Goal: Check status: Check status

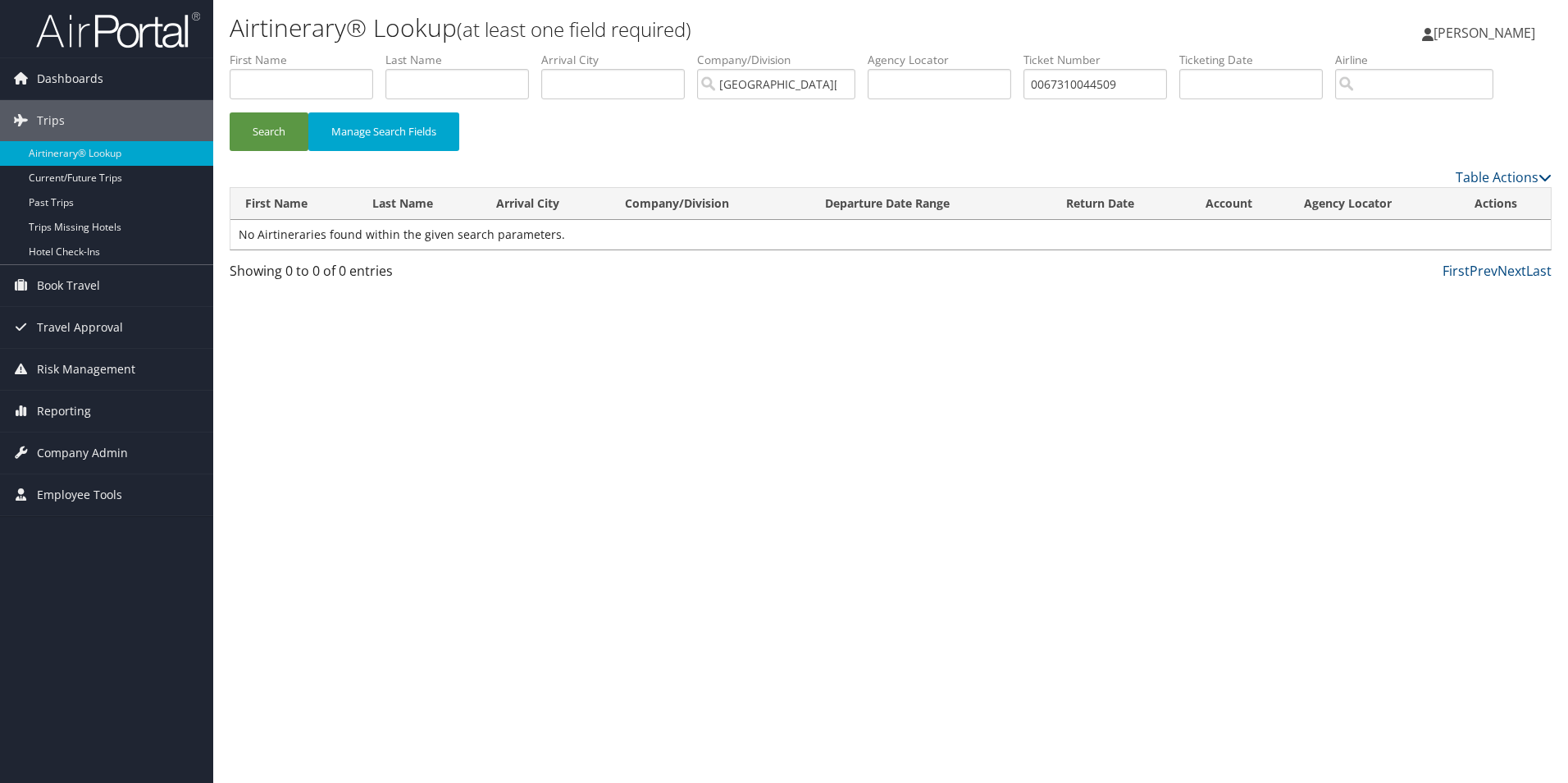
click at [230, 112] on button "Search" at bounding box center [269, 131] width 79 height 38
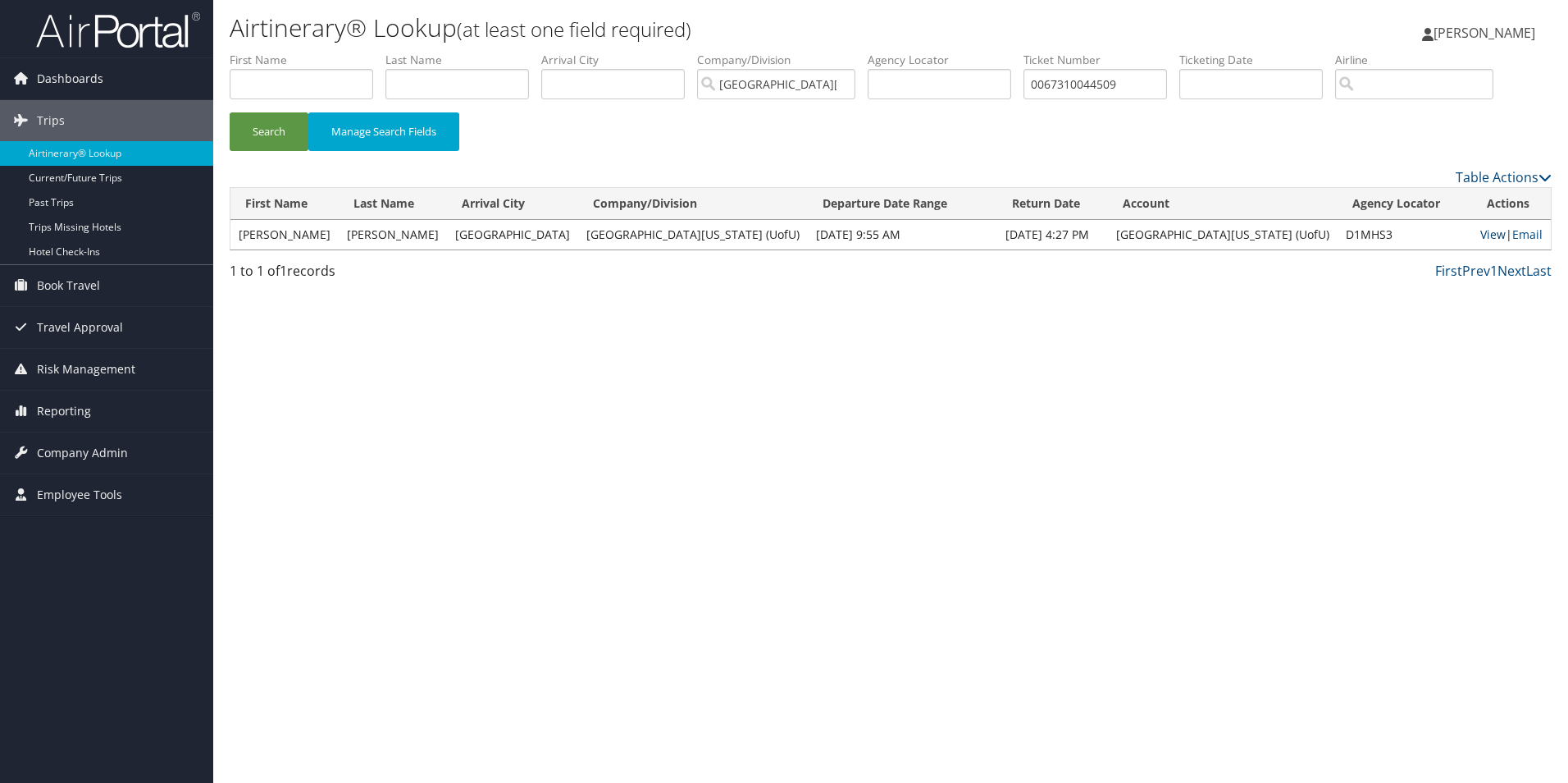
click at [1480, 231] on link "View" at bounding box center [1493, 234] width 26 height 15
drag, startPoint x: 1163, startPoint y: 82, endPoint x: 980, endPoint y: 80, distance: 183.0
click at [980, 52] on ul "First Name Last Name Departure City Arrival City Company/Division University Of…" at bounding box center [891, 52] width 1322 height 0
paste input "00067144598351"
click at [1163, 83] on input "0067310044509" at bounding box center [1095, 84] width 144 height 31
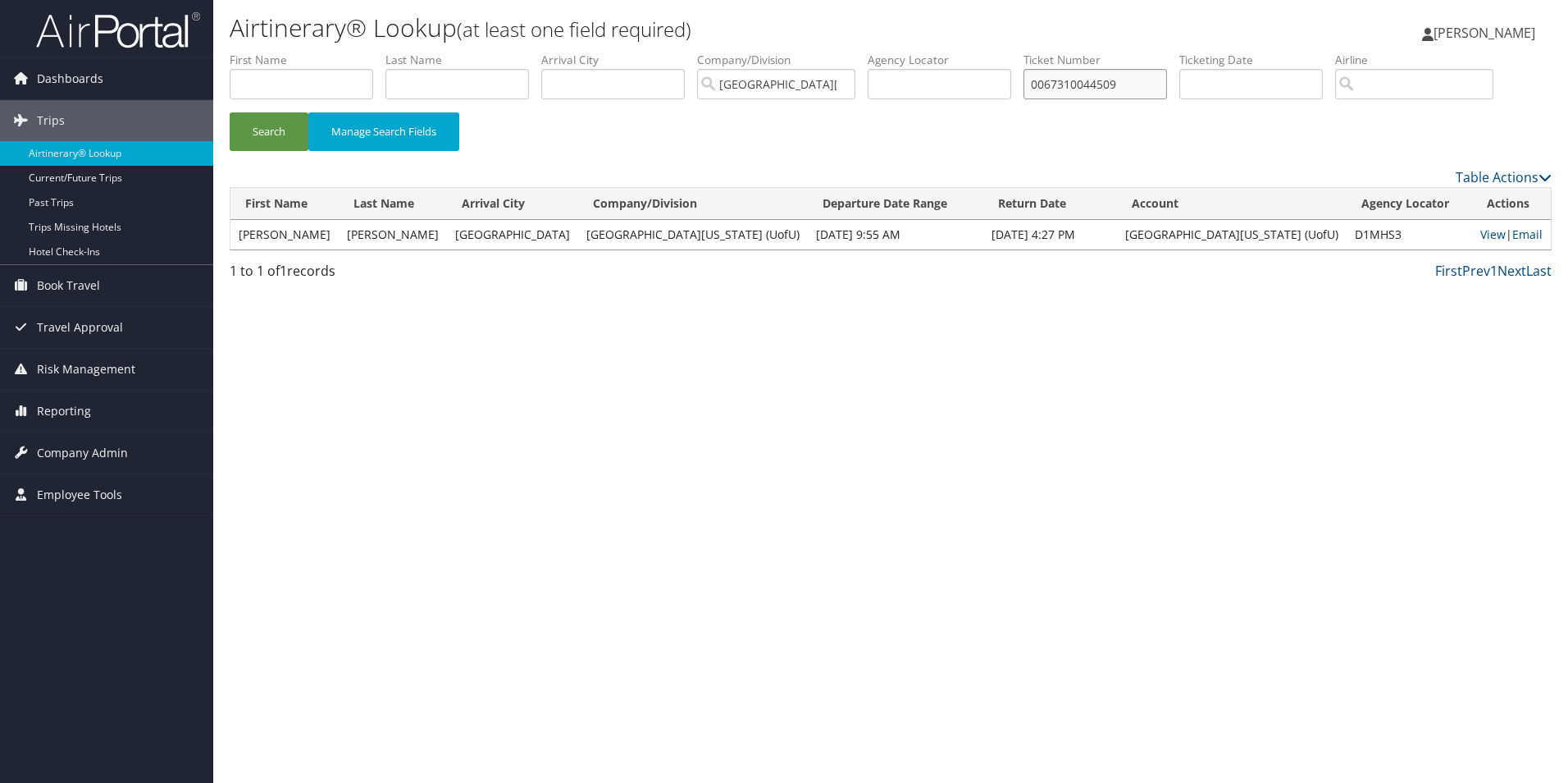
drag, startPoint x: 1147, startPoint y: 88, endPoint x: 990, endPoint y: 89, distance: 157.0
click at [990, 52] on ul "First Name Last Name Departure City Arrival City Company/Division University Of…" at bounding box center [891, 52] width 1322 height 0
paste input "144598351"
type input "0067144598351"
click at [273, 133] on button "Search" at bounding box center [269, 131] width 79 height 38
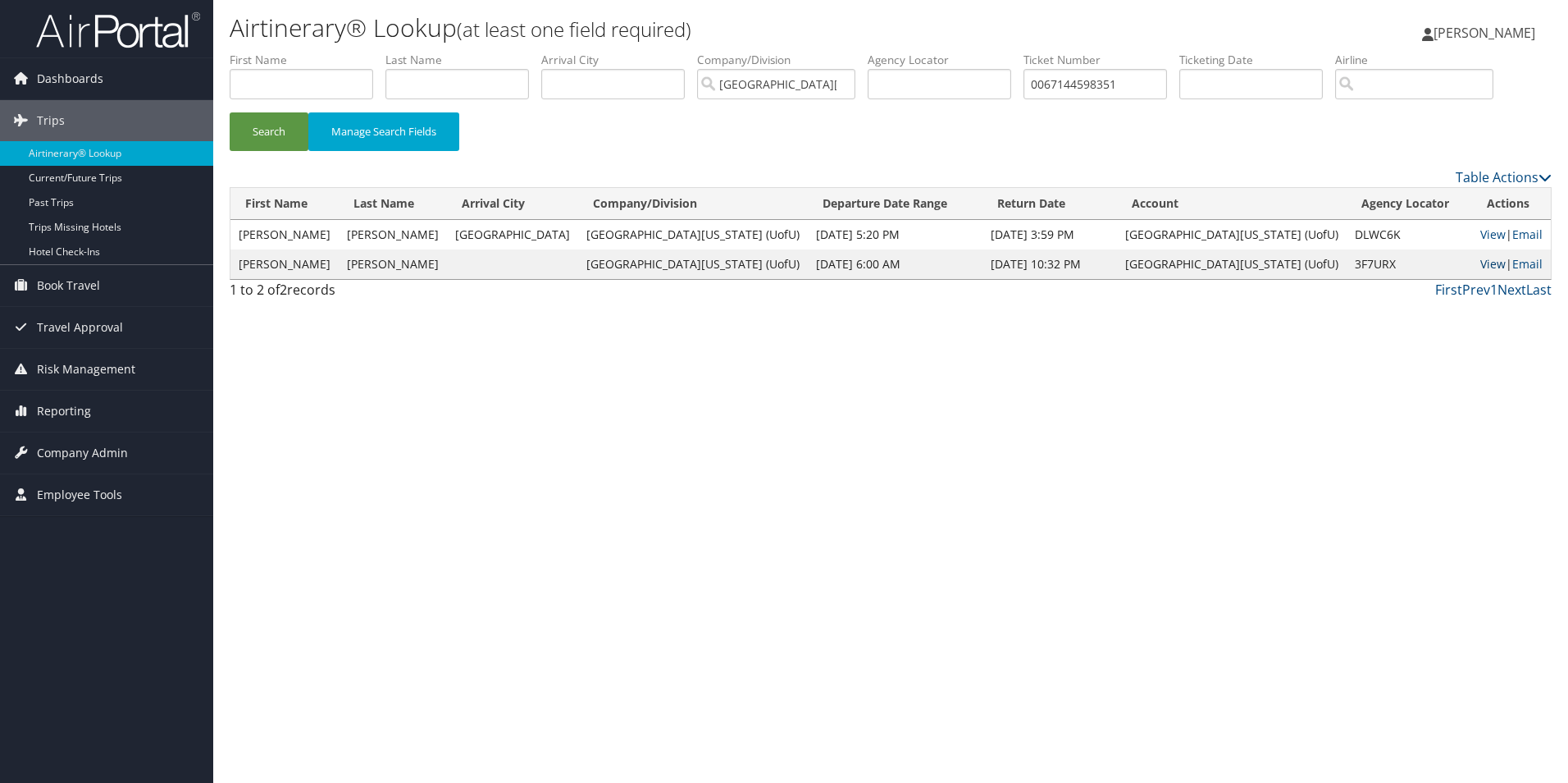
click at [1480, 264] on link "View" at bounding box center [1493, 264] width 26 height 15
click at [1486, 237] on link "View" at bounding box center [1493, 234] width 26 height 15
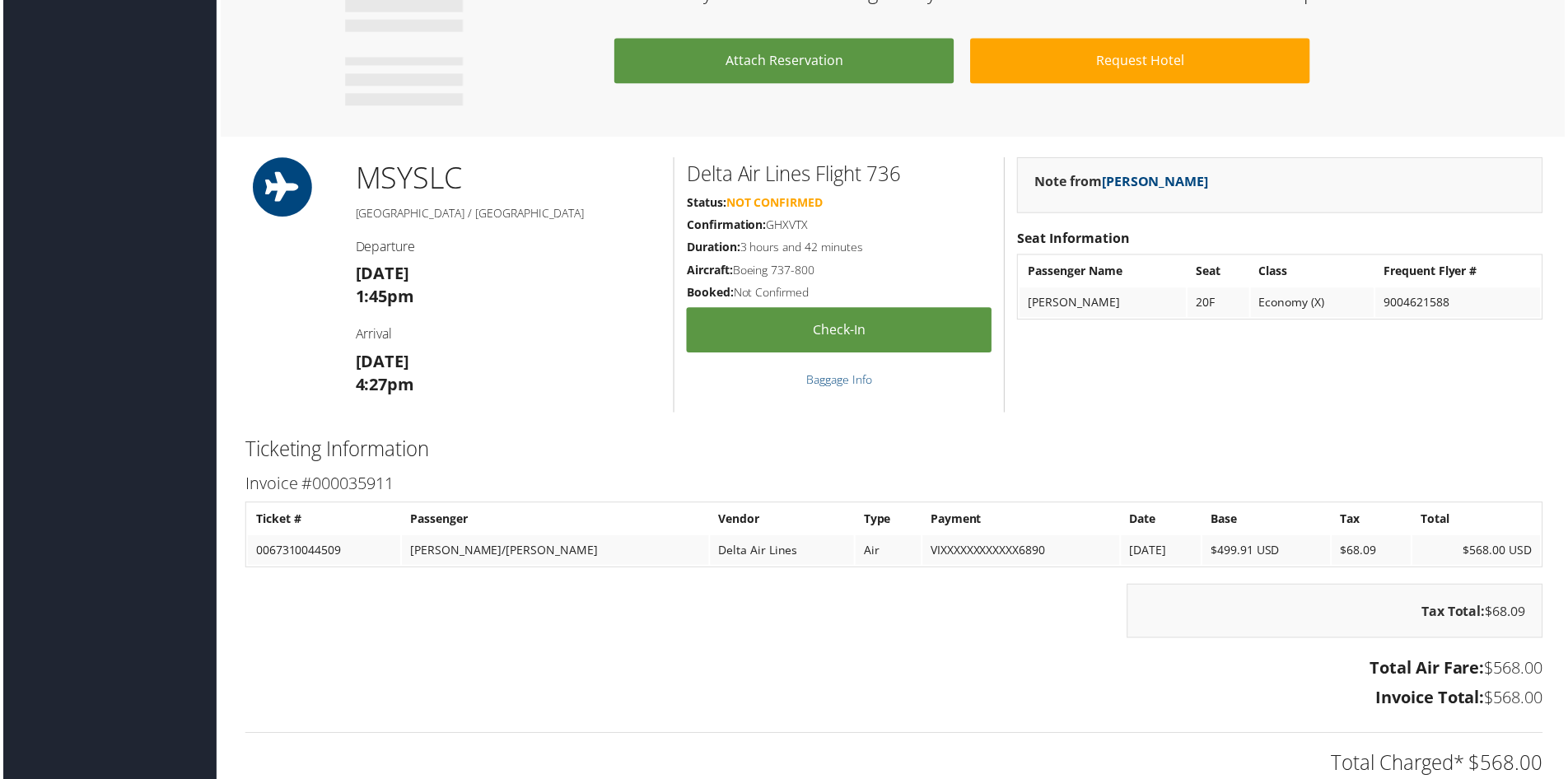
scroll to position [1152, 0]
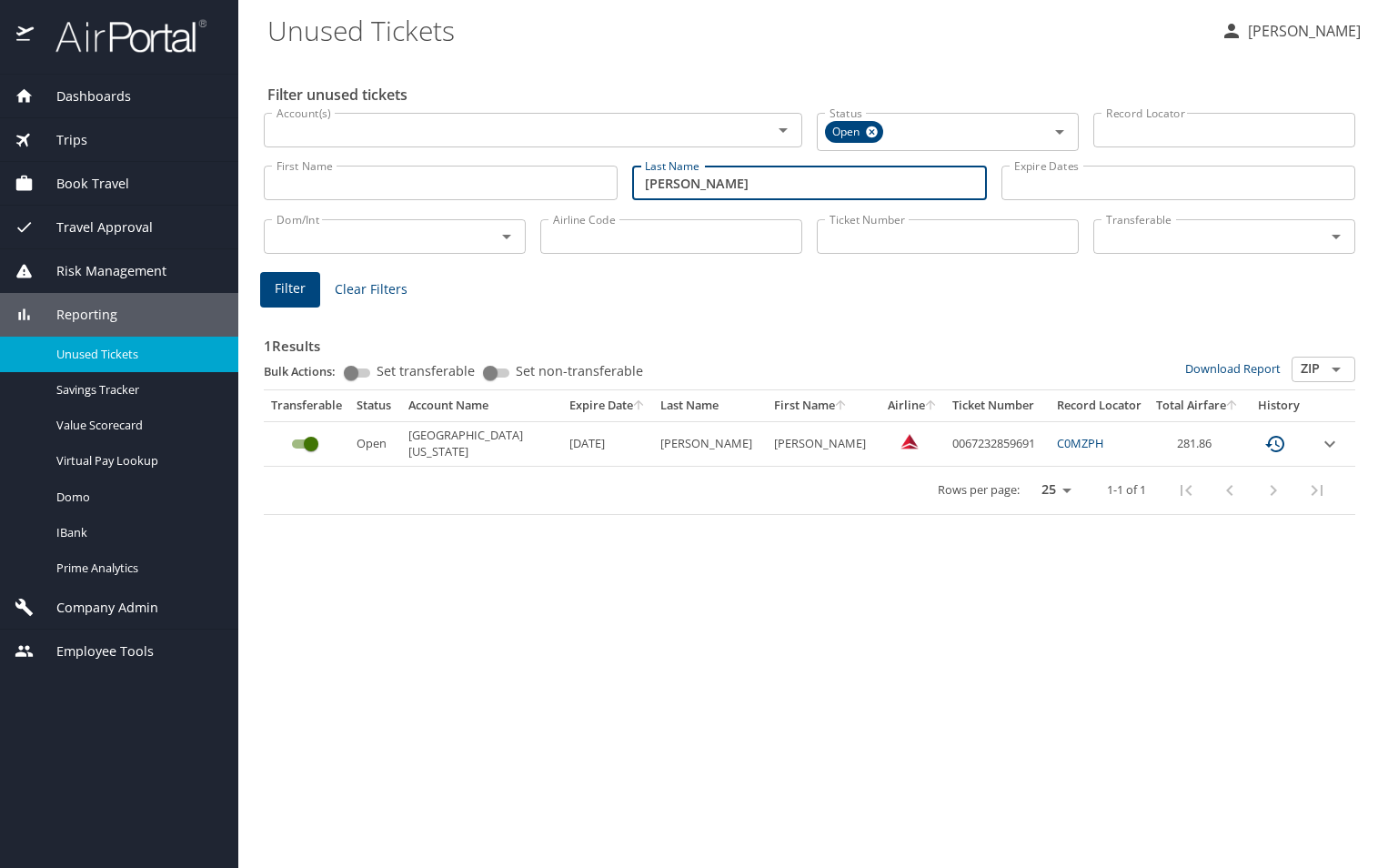
drag, startPoint x: 707, startPoint y: 182, endPoint x: 579, endPoint y: 189, distance: 128.2
click at [580, 189] on div "First Name First Name Last Name joyce Last Name Expire Dates Expire Dates" at bounding box center [810, 183] width 1106 height 64
click at [283, 283] on span "Filter" at bounding box center [290, 289] width 31 height 23
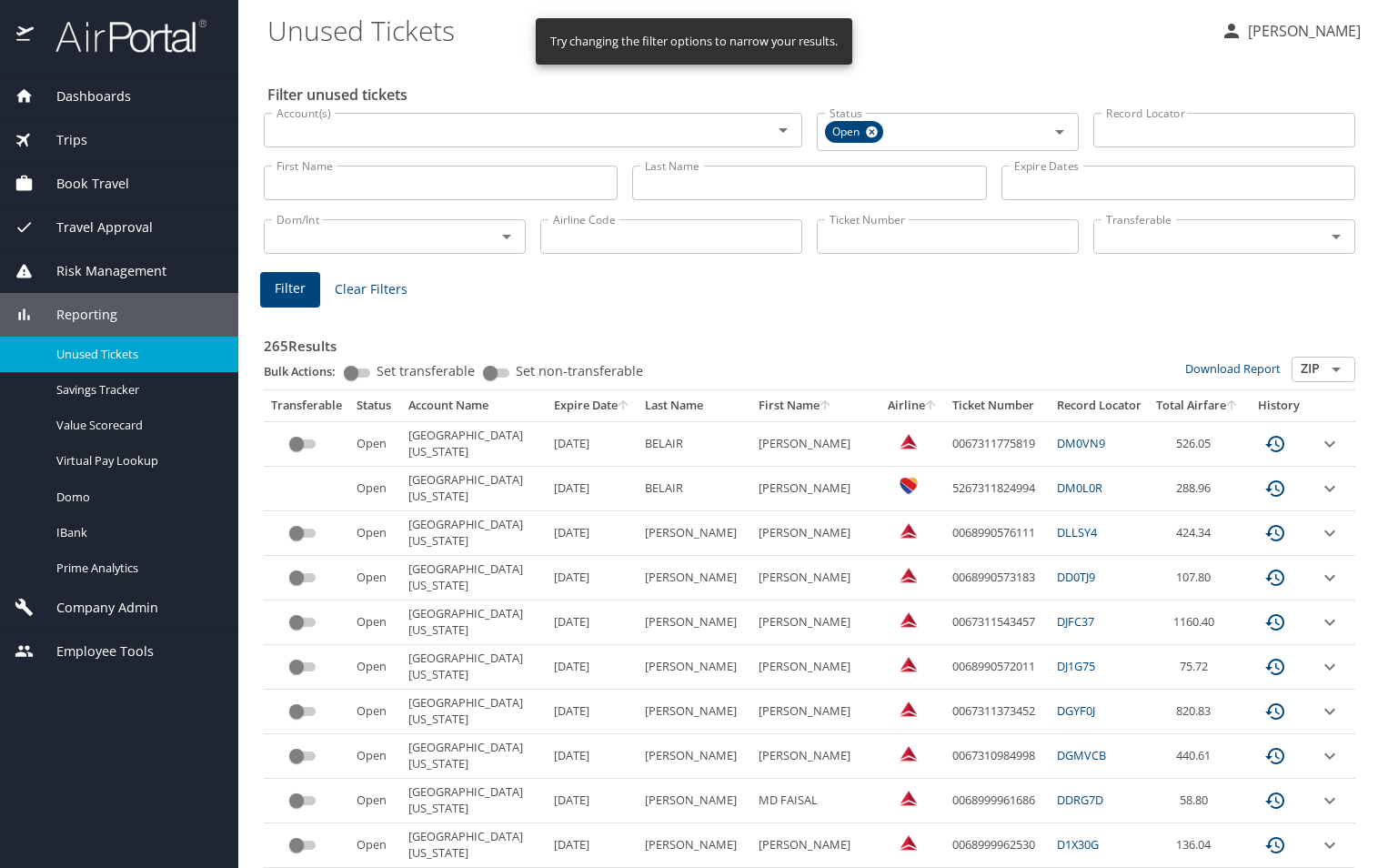
click at [593, 410] on th "Expire Date" at bounding box center [592, 406] width 91 height 31
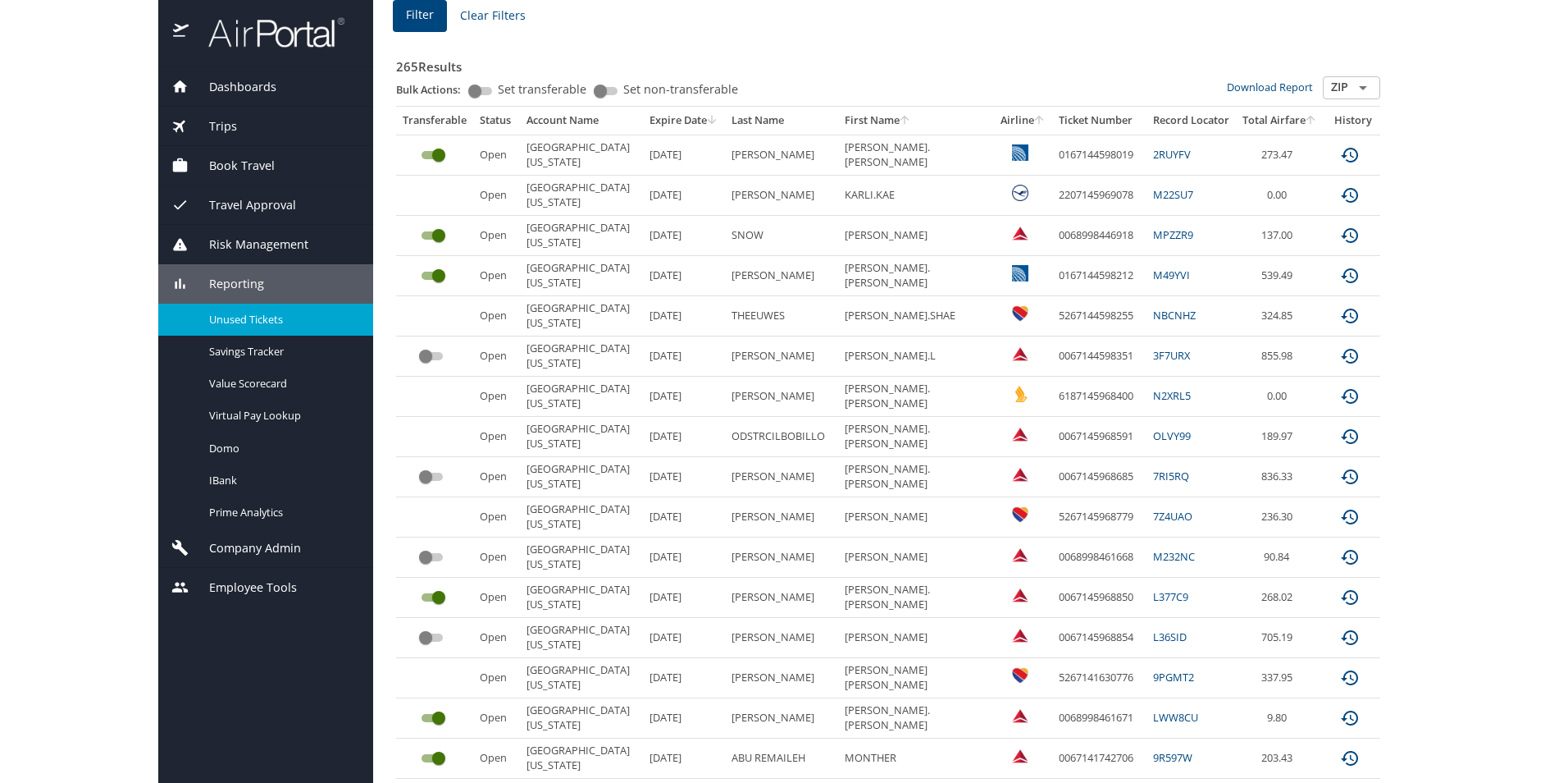
scroll to position [246, 0]
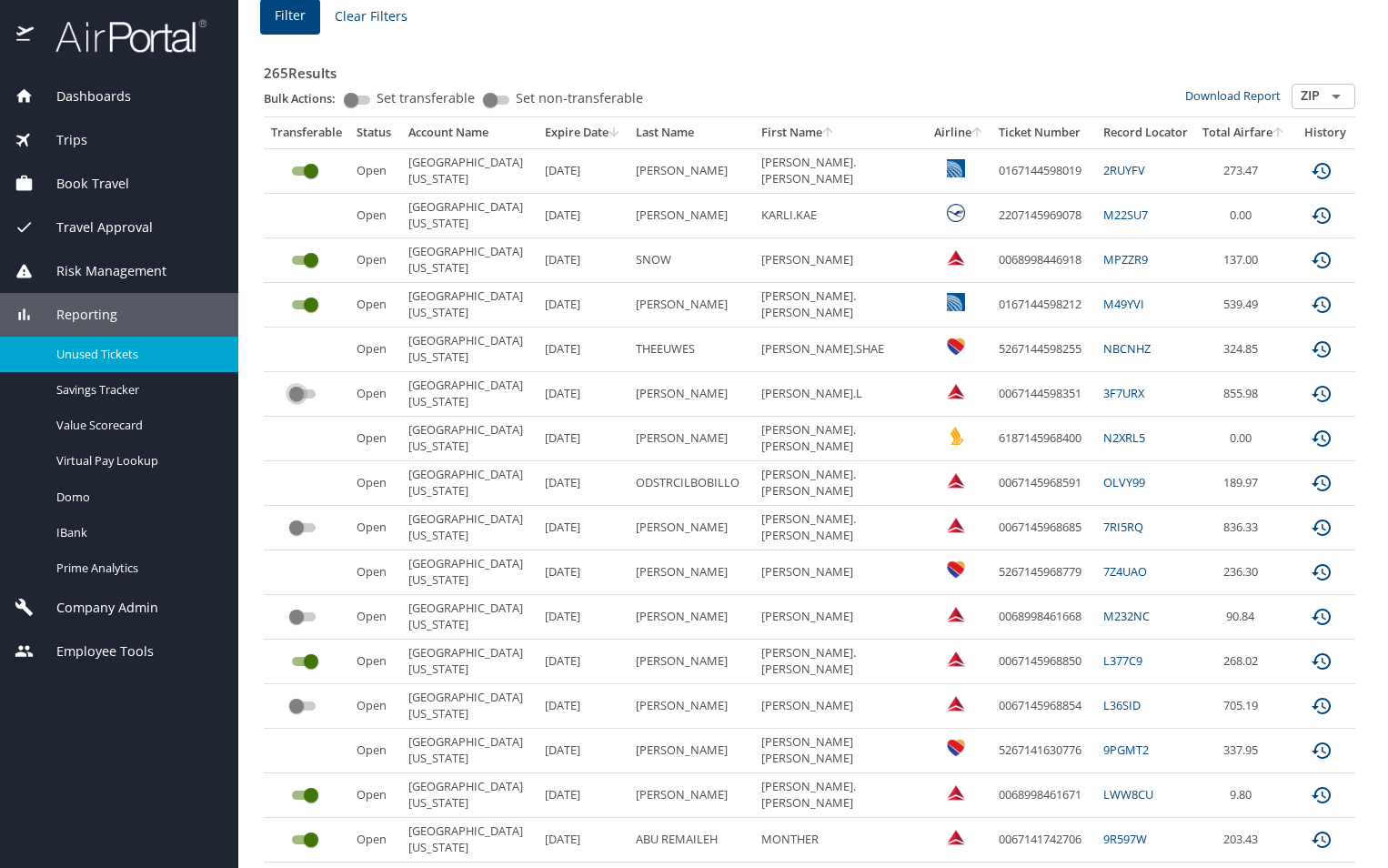
click at [311, 393] on input "custom pagination table" at bounding box center [296, 393] width 65 height 22
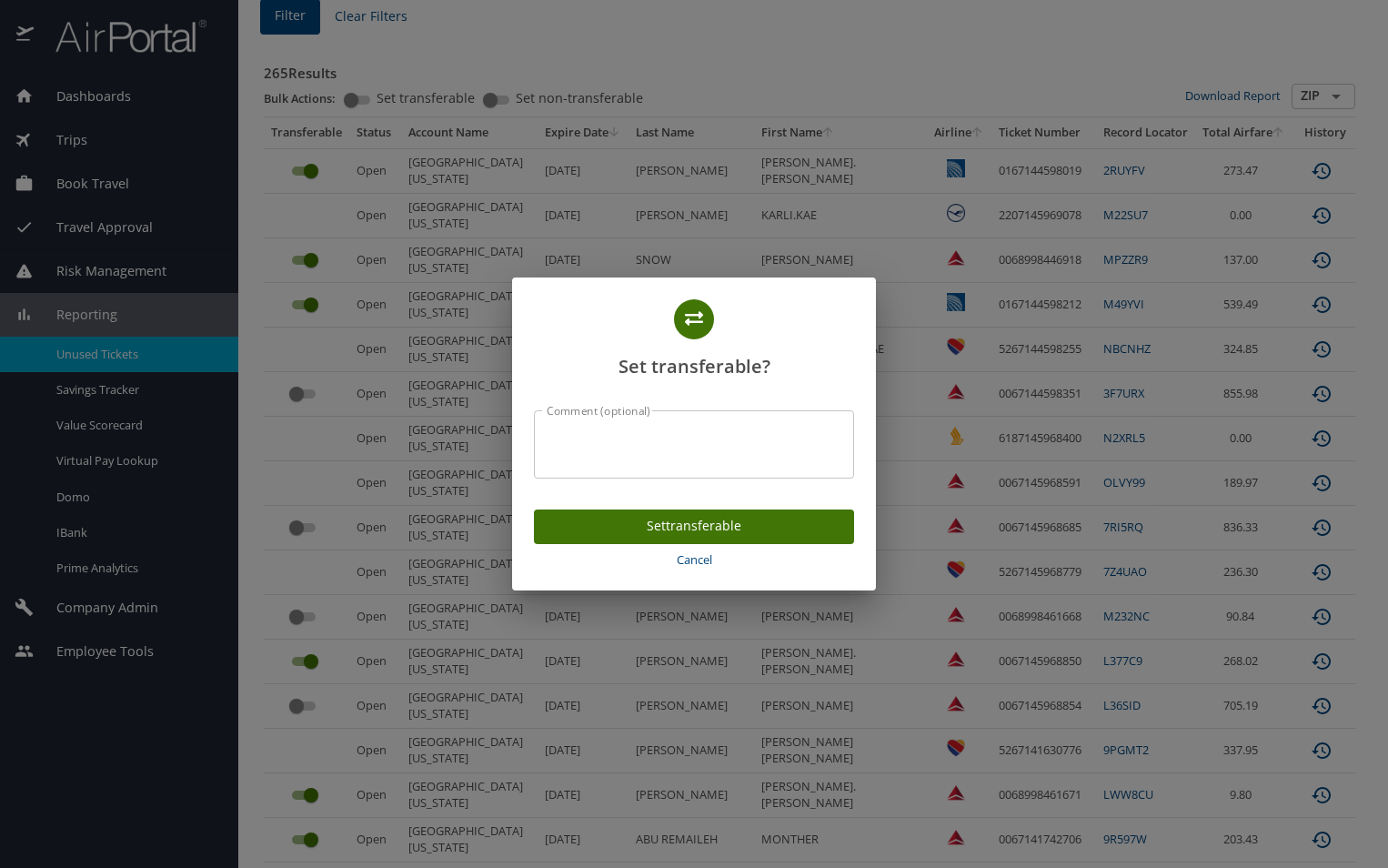
click at [649, 451] on textarea "Comment (optional)" at bounding box center [694, 443] width 294 height 35
click at [678, 557] on span "Cancel" at bounding box center [694, 559] width 306 height 21
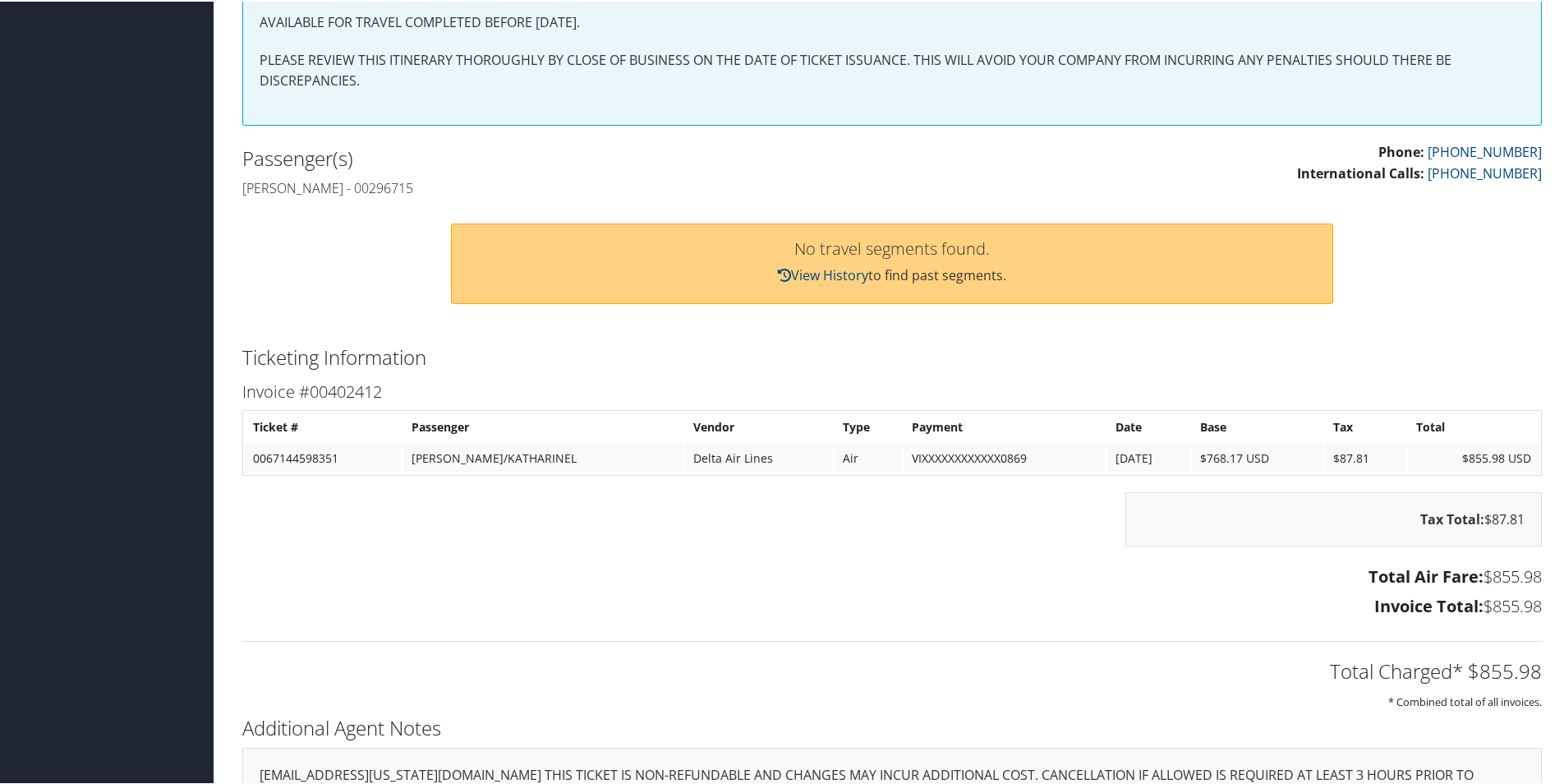
scroll to position [493, 0]
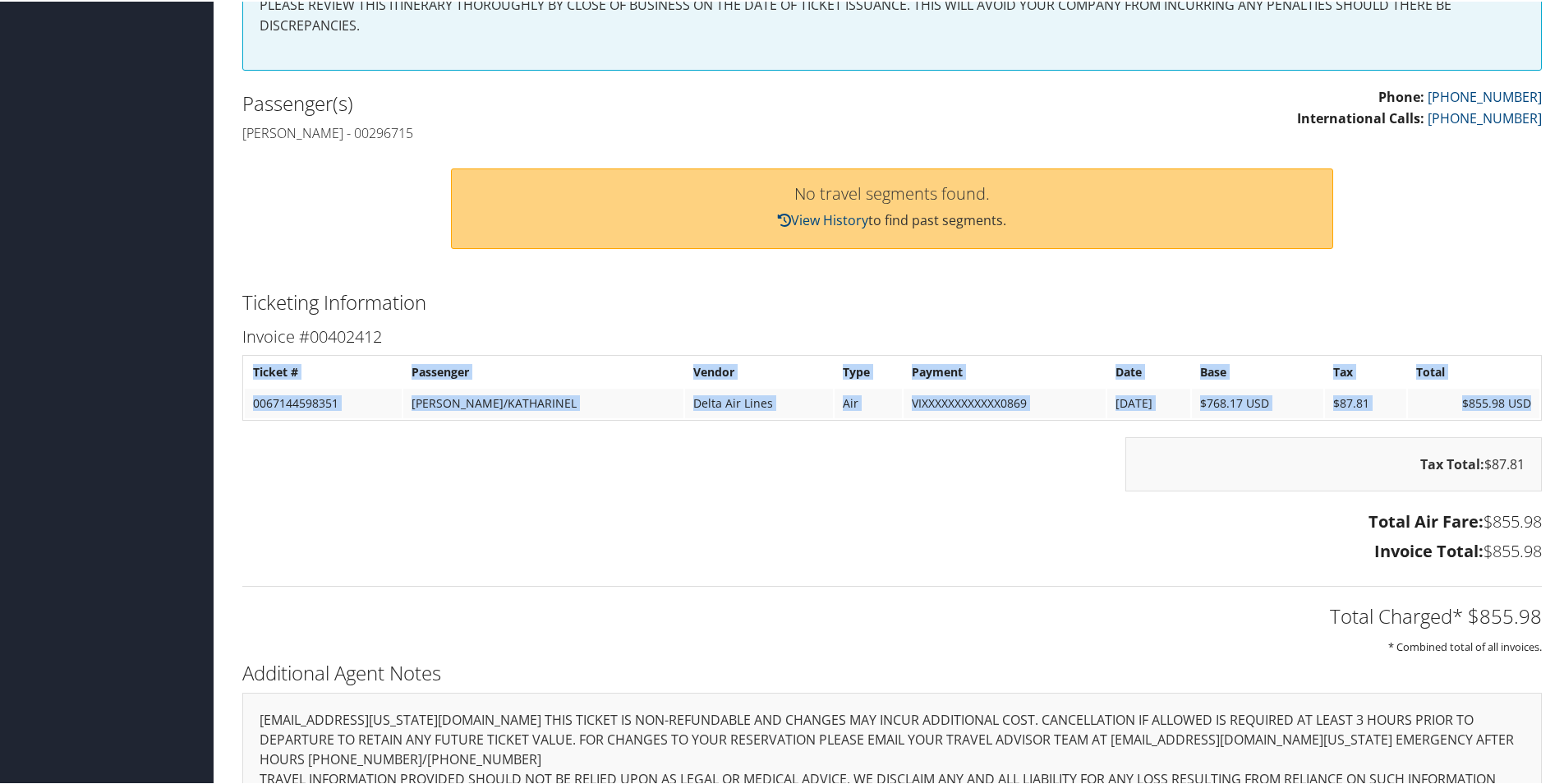
drag, startPoint x: 248, startPoint y: 365, endPoint x: 1531, endPoint y: 401, distance: 1283.5
click at [1531, 401] on tbody "Ticket # Passenger Vendor Type Payment Date Base Tax Total 0067144598351 BARBEE…" at bounding box center [892, 385] width 1295 height 61
copy tbody "Ticket # Passenger Vendor Type Payment Date Base Tax Total 0067144598351 BARBEE…"
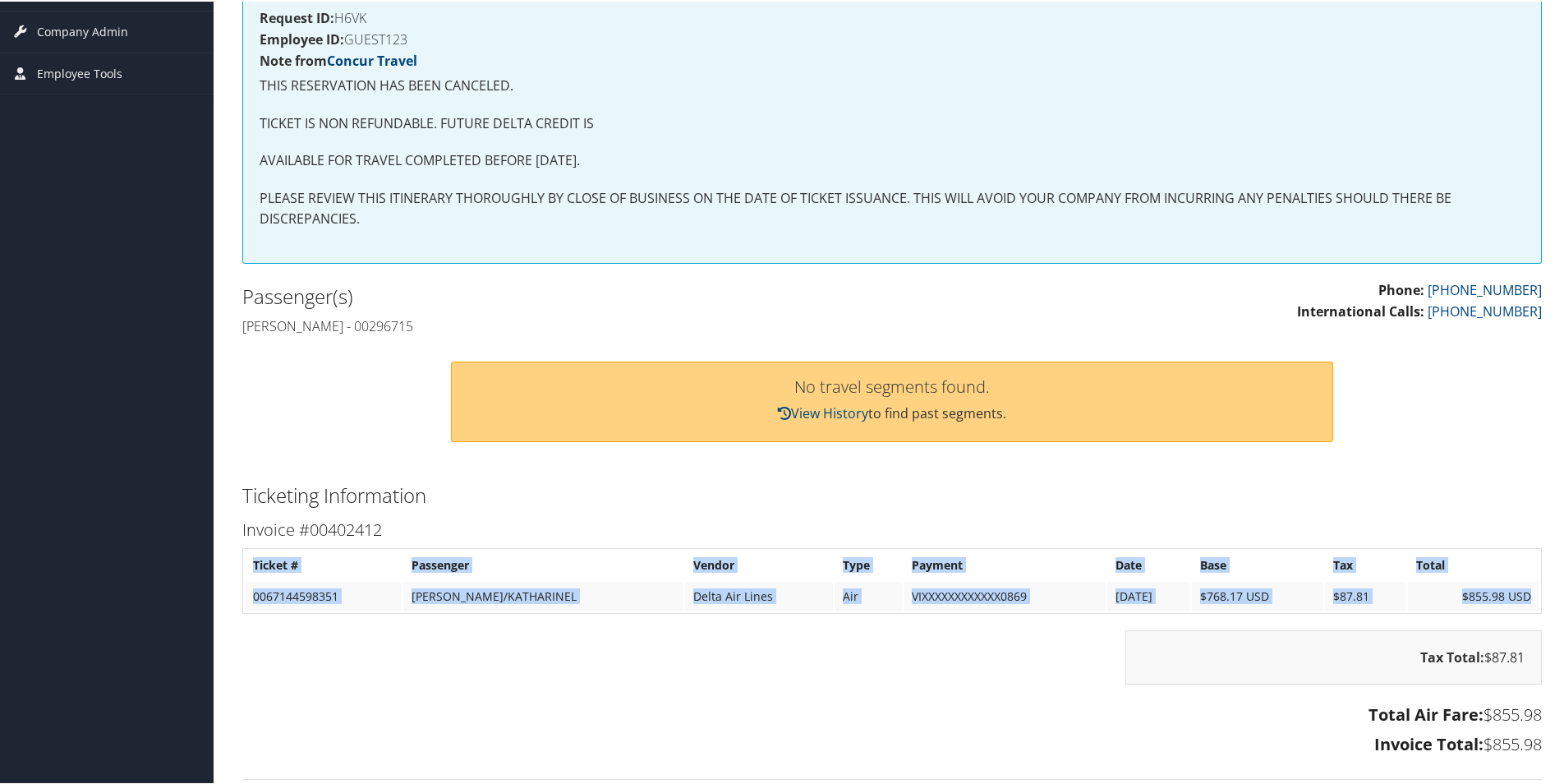
scroll to position [0, 0]
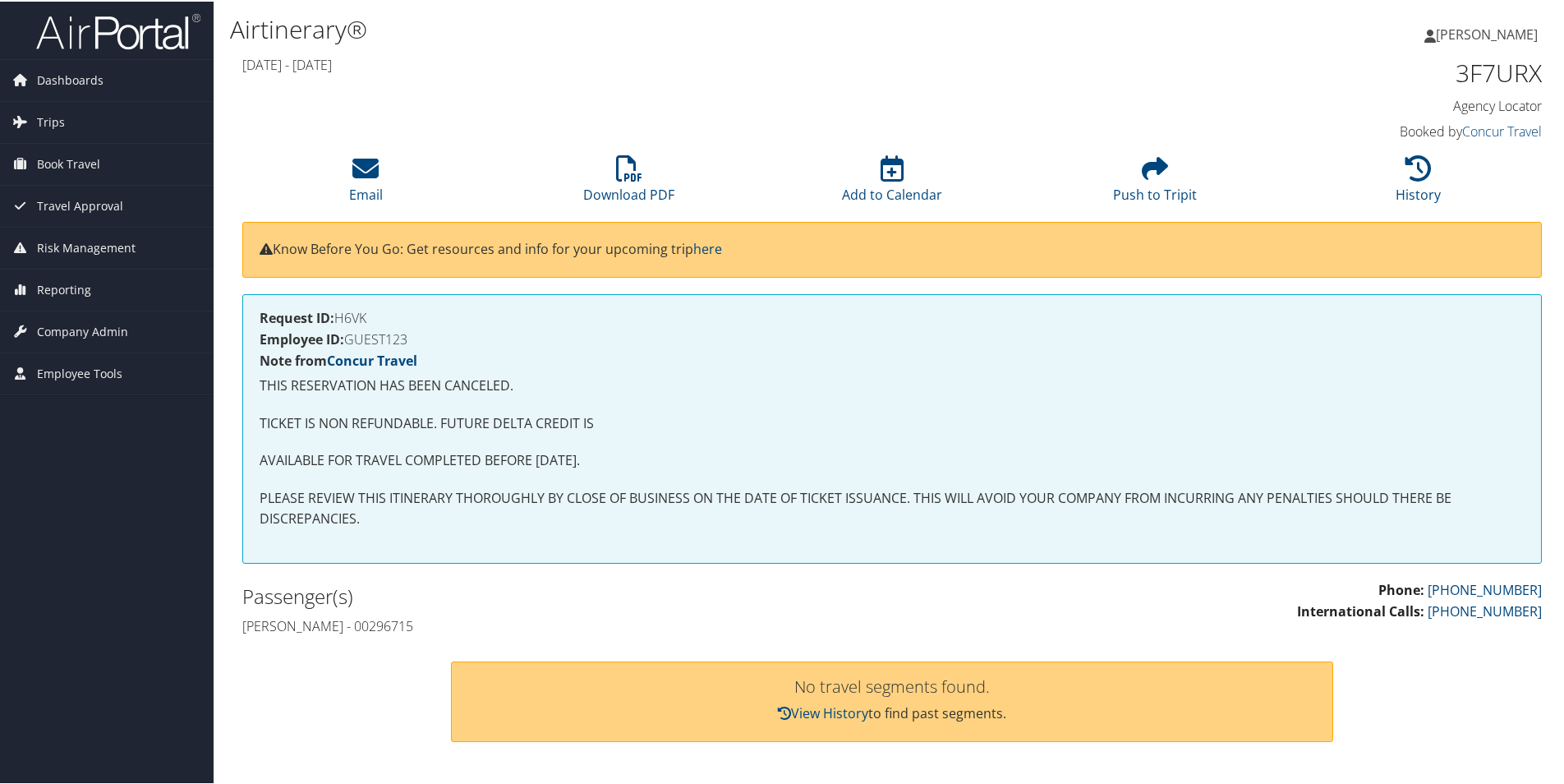
click at [357, 317] on h4 "Request ID: H6VK" at bounding box center [892, 315] width 1265 height 13
copy h4 "H6VK"
click at [384, 339] on h4 "Employee ID: GUEST123" at bounding box center [892, 337] width 1265 height 13
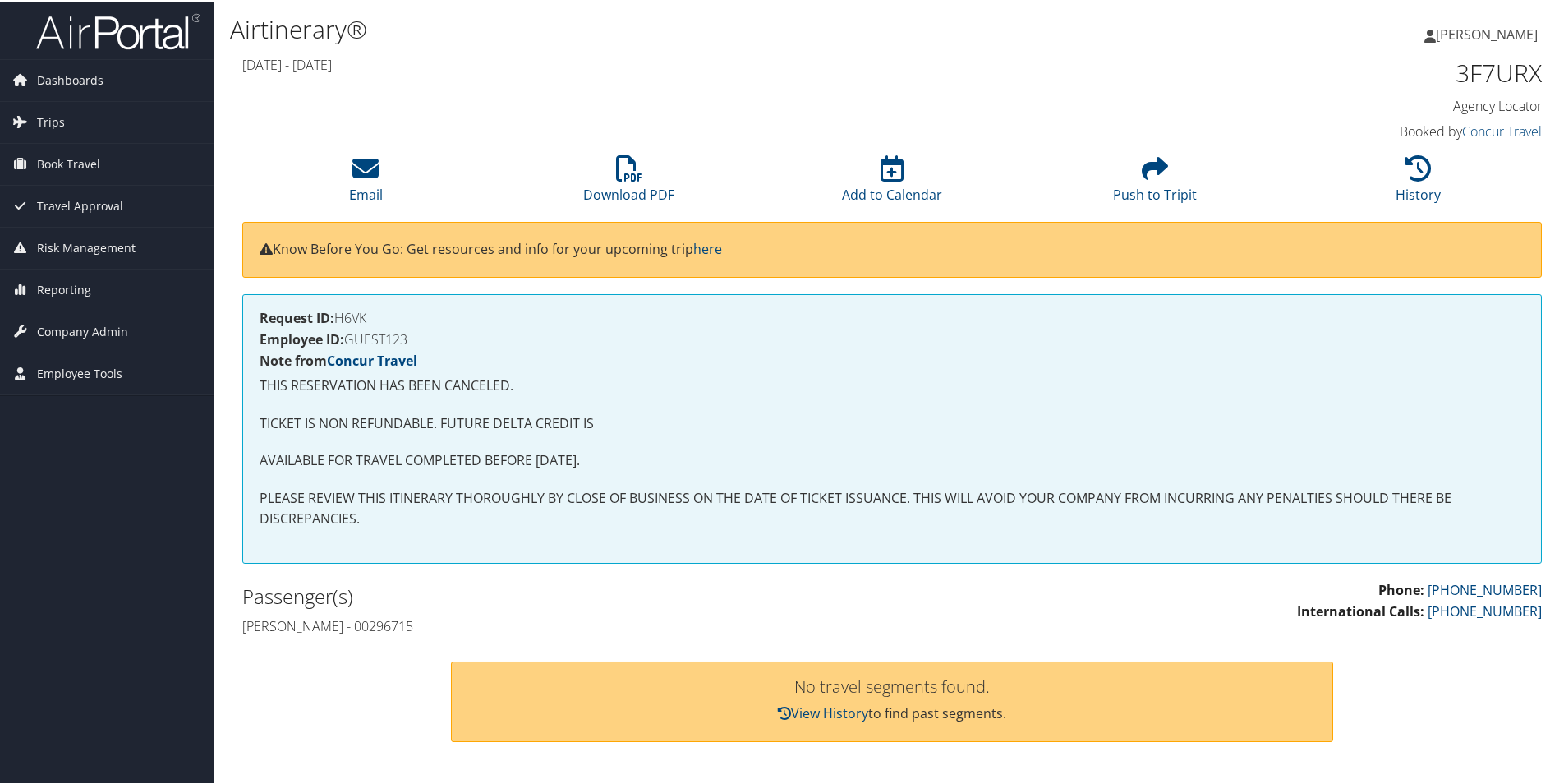
copy h4 "GUEST123"
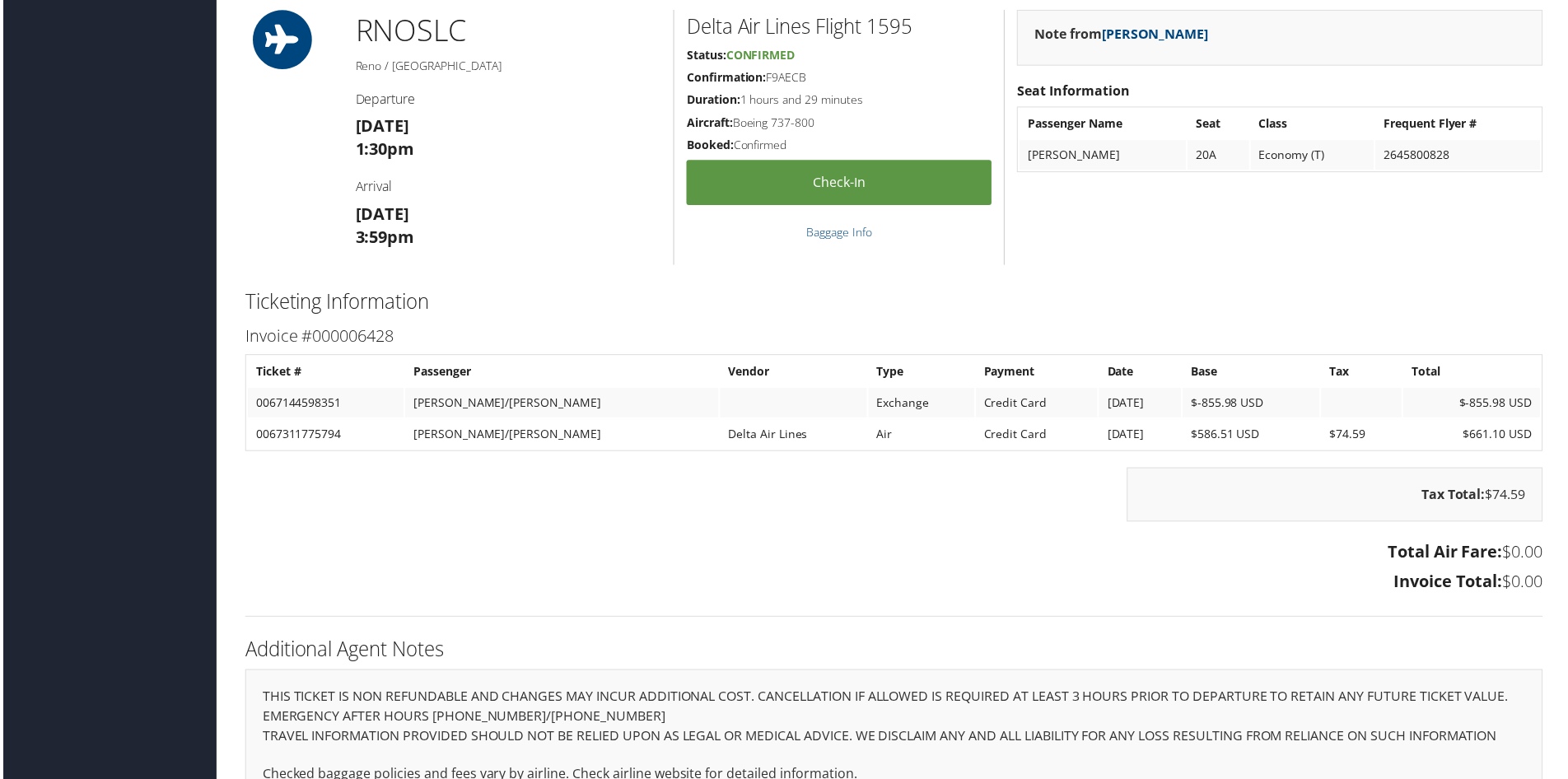
scroll to position [1255, 0]
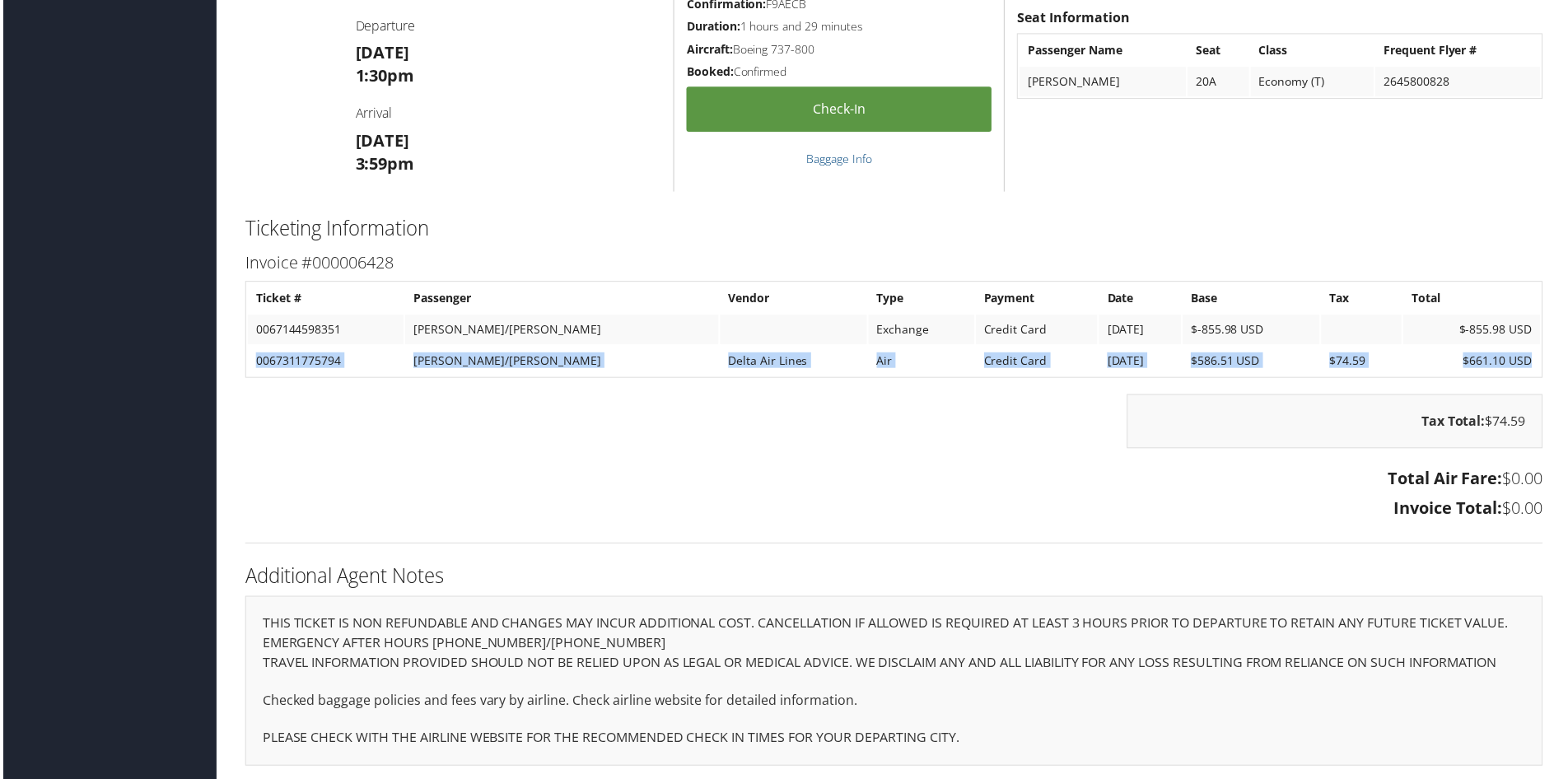
drag, startPoint x: 251, startPoint y: 353, endPoint x: 1537, endPoint y: 353, distance: 1286.0
click at [1537, 353] on table "Ticket # Passenger Vendor Type Payment Date Base Tax Total 0067144598351 [PERSO…" at bounding box center [894, 331] width 1303 height 97
copy tr "0067311775794 [PERSON_NAME]/[PERSON_NAME] Delta Air Lines Air Credit Card [DATE…"
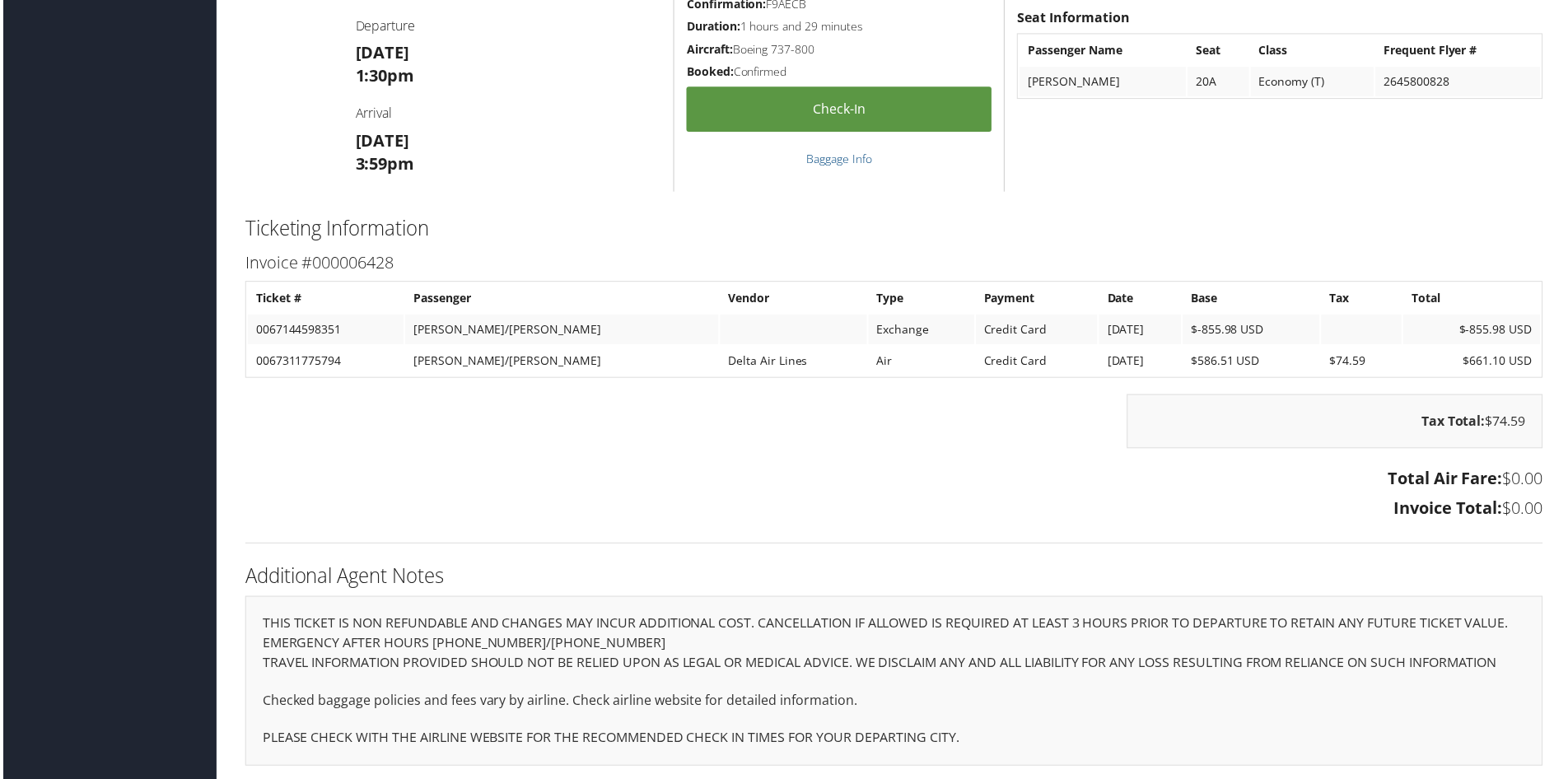
click at [509, 425] on div "Tax Total: $74.59" at bounding box center [895, 431] width 1328 height 71
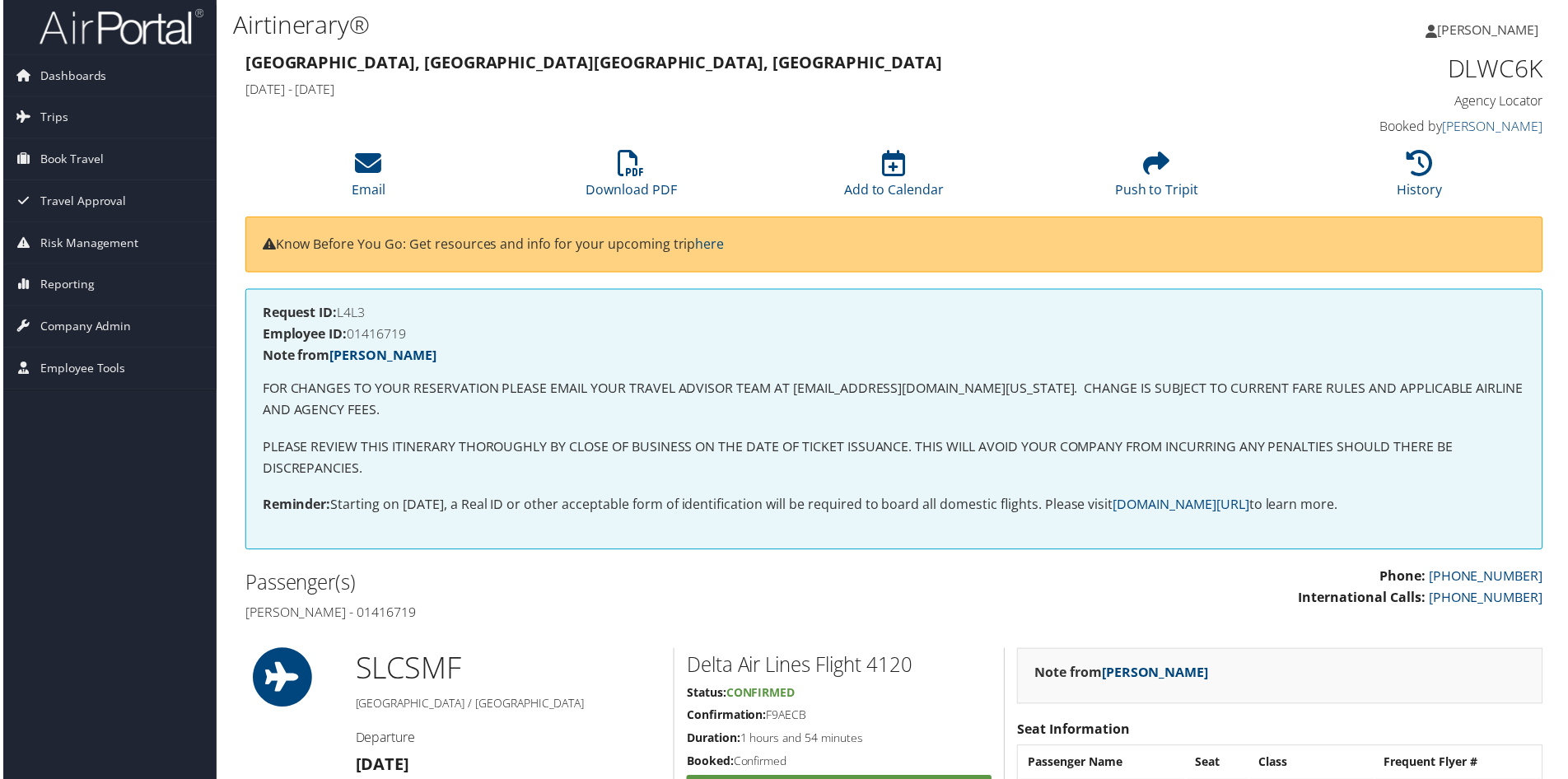
scroll to position [0, 0]
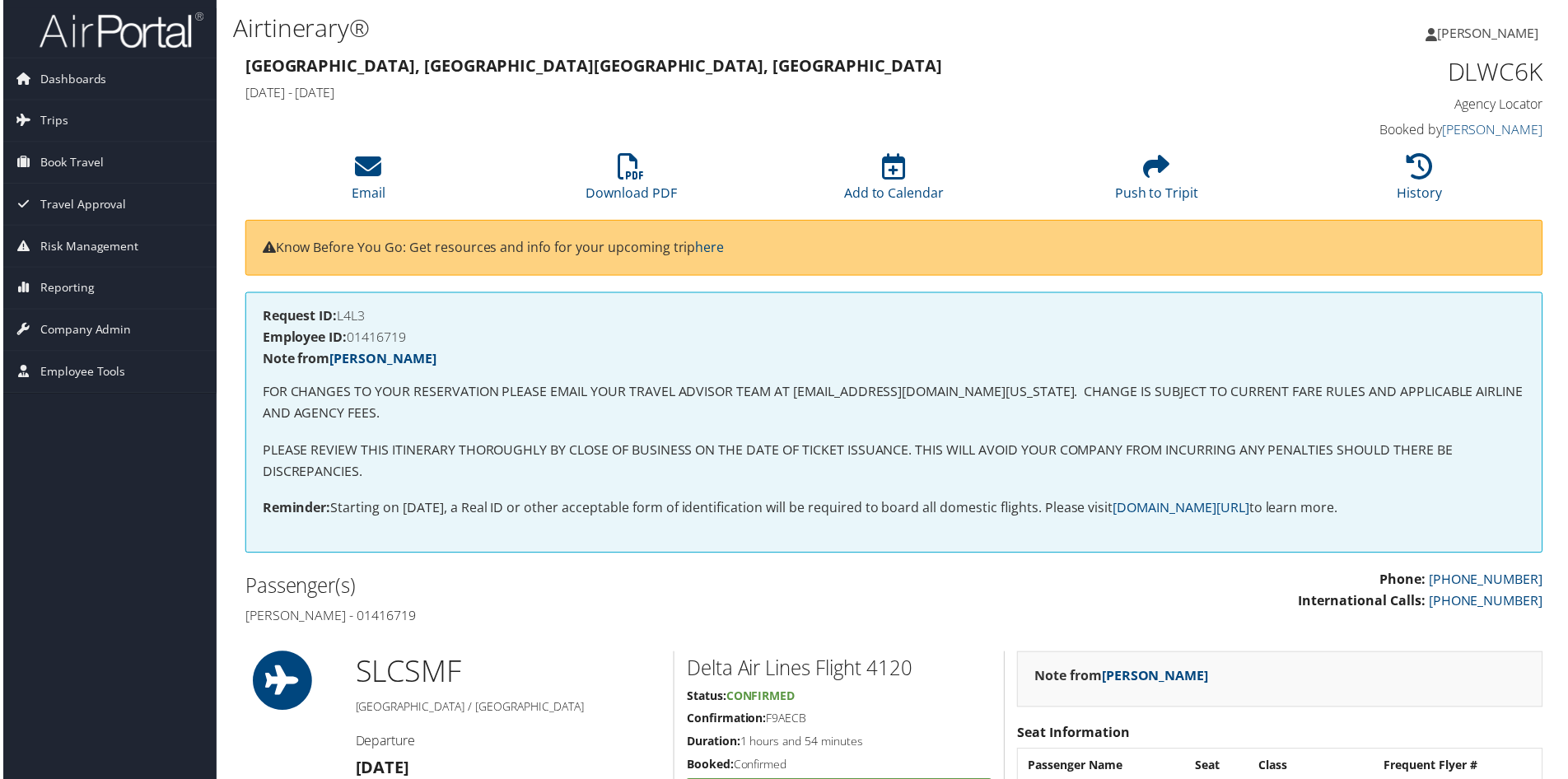
click at [354, 315] on h4 "Request ID: L4L3" at bounding box center [895, 316] width 1268 height 13
copy h4 "L4L3"
click at [357, 336] on h4 "Employee ID: 01416719" at bounding box center [895, 337] width 1268 height 13
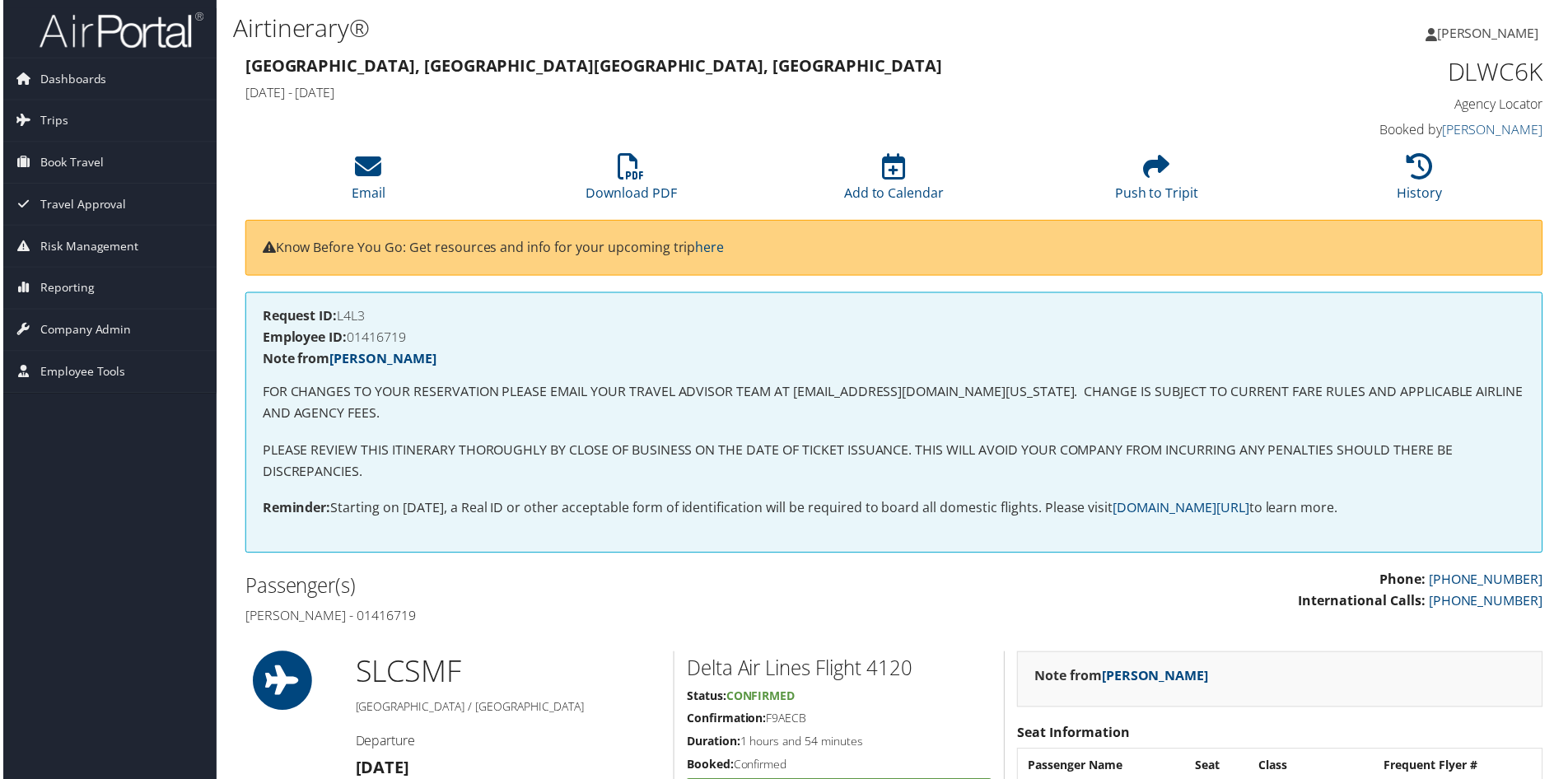
copy h4 "01416719"
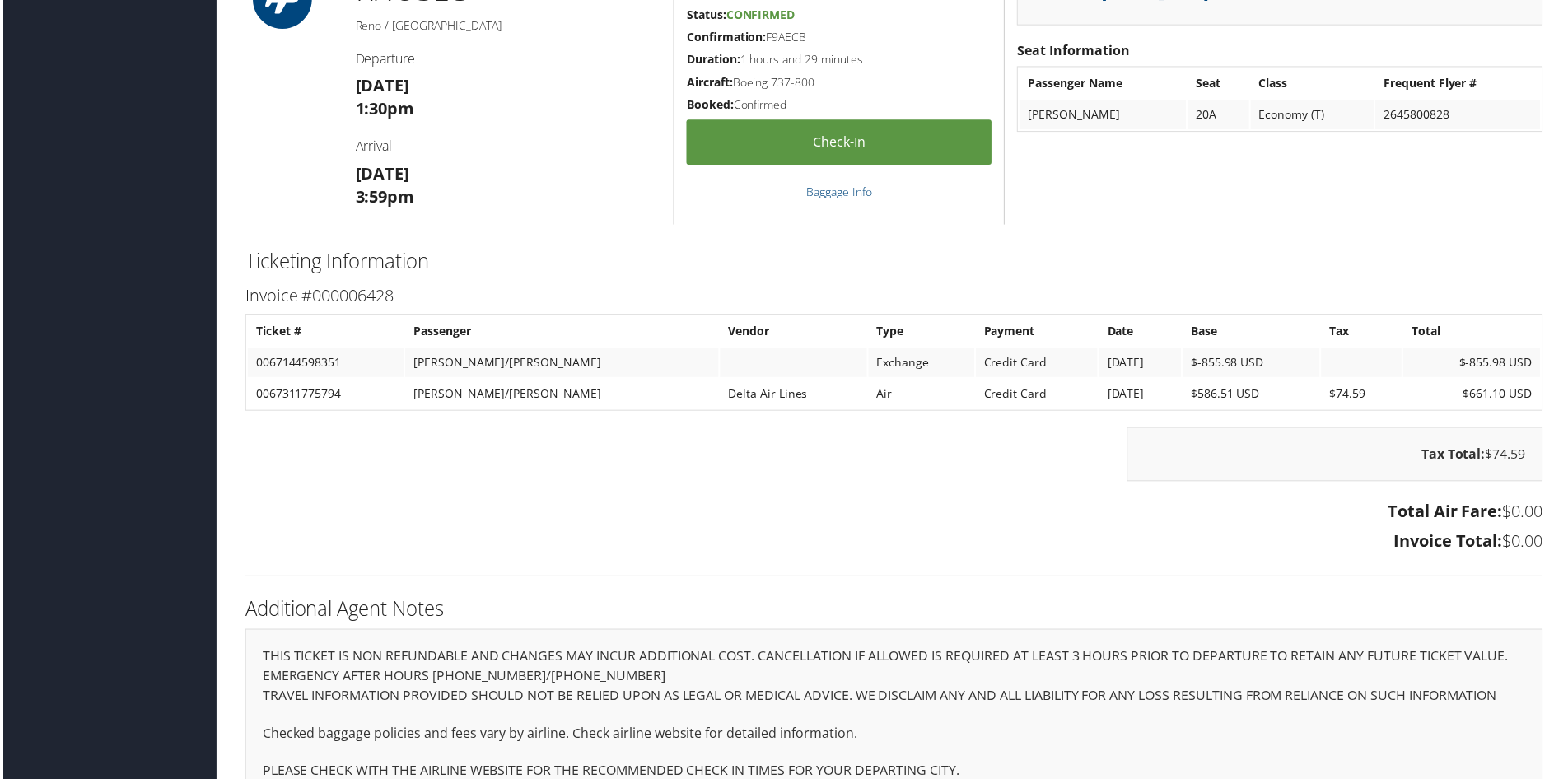
scroll to position [1255, 0]
